Goal: Navigation & Orientation: Find specific page/section

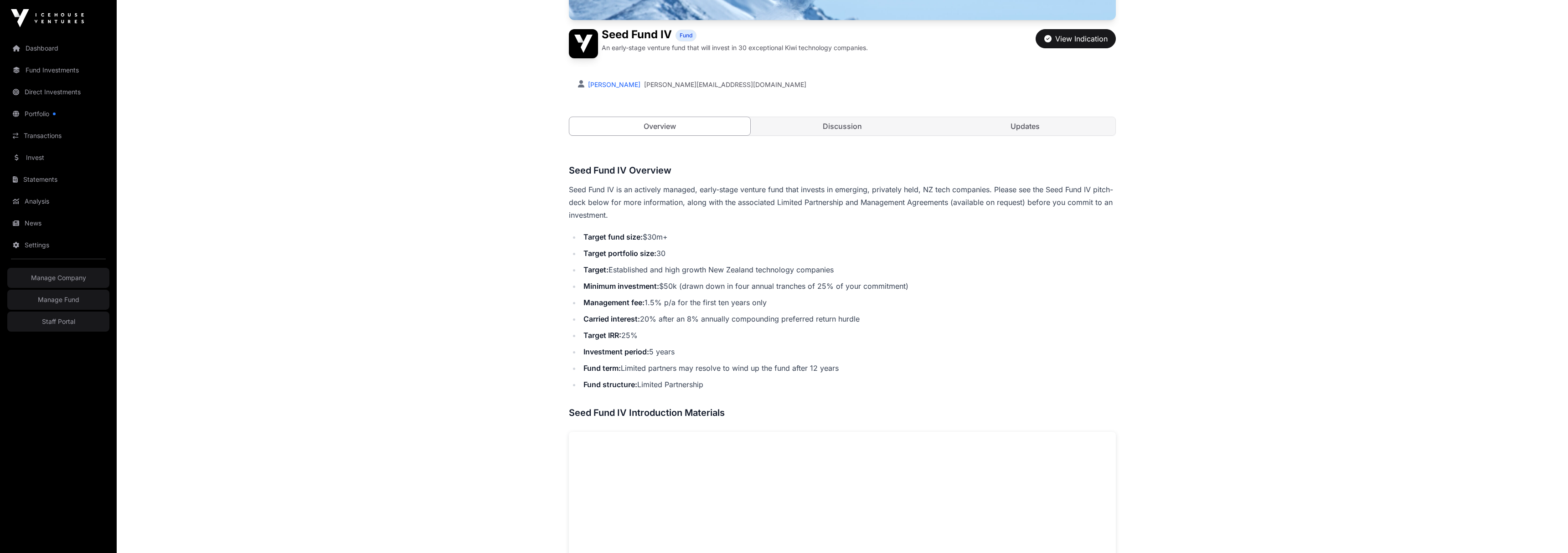
scroll to position [229, 0]
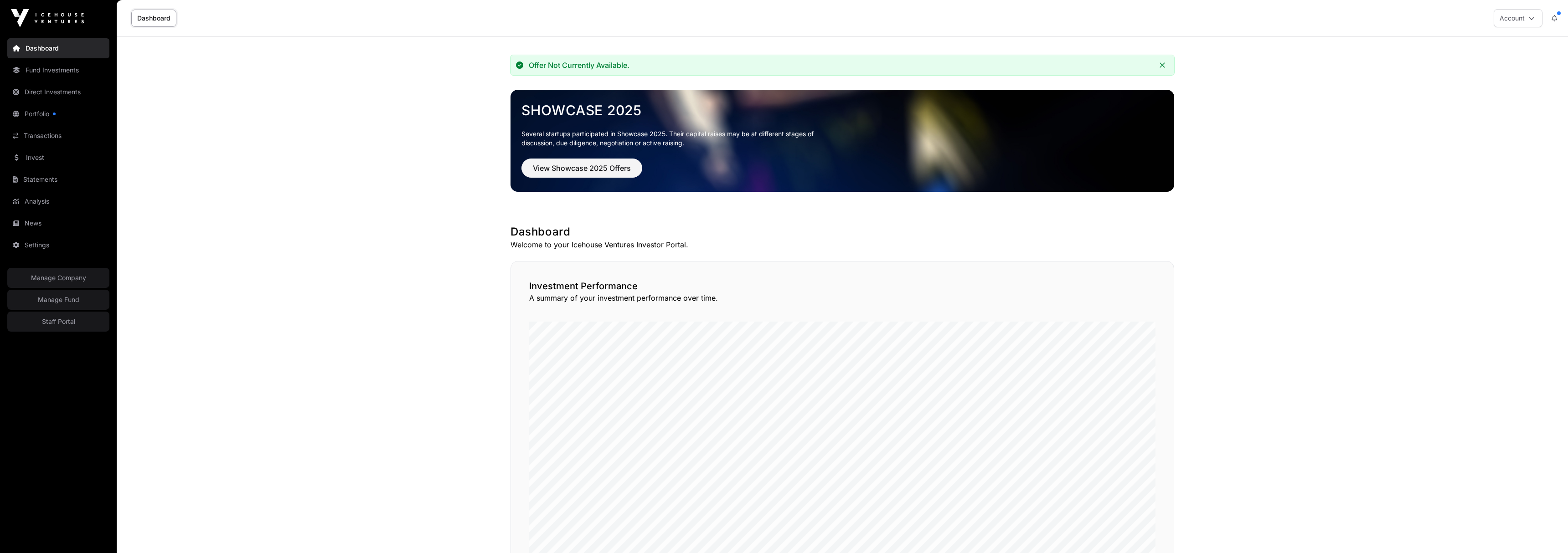
click at [49, 48] on link "Dashboard" at bounding box center [58, 48] width 102 height 20
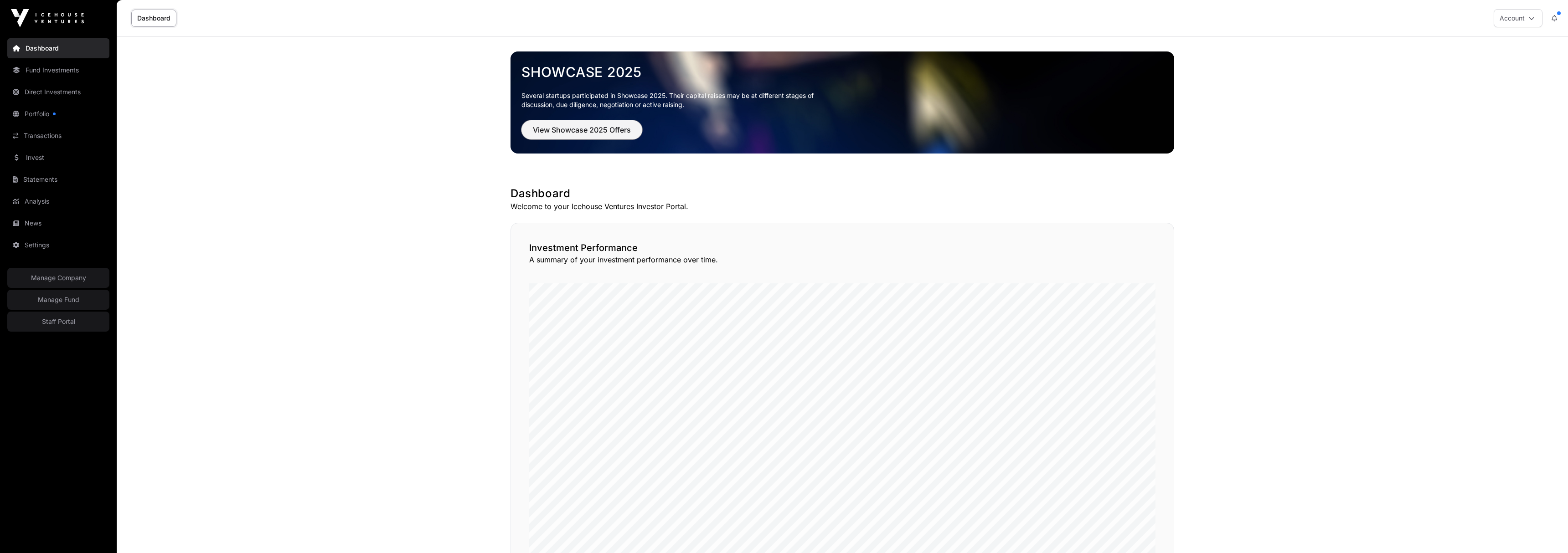
click at [596, 126] on span "View Showcase 2025 Offers" at bounding box center [581, 130] width 98 height 11
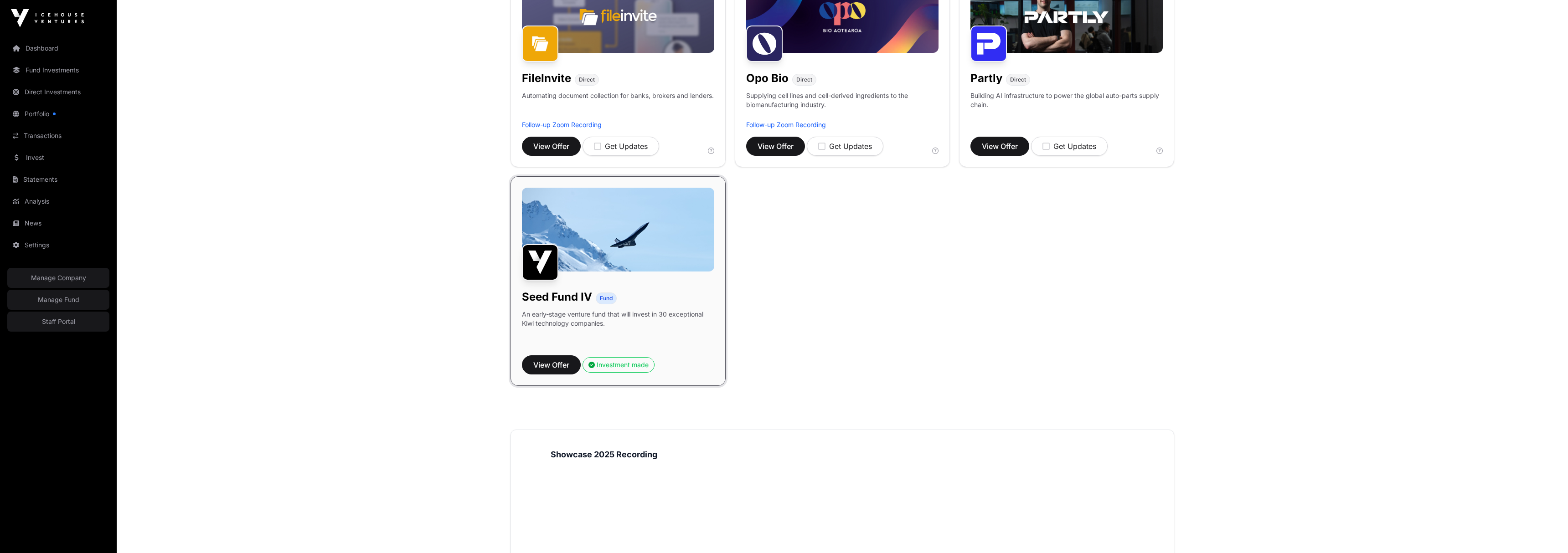
scroll to position [817, 0]
